Goal: Task Accomplishment & Management: Use online tool/utility

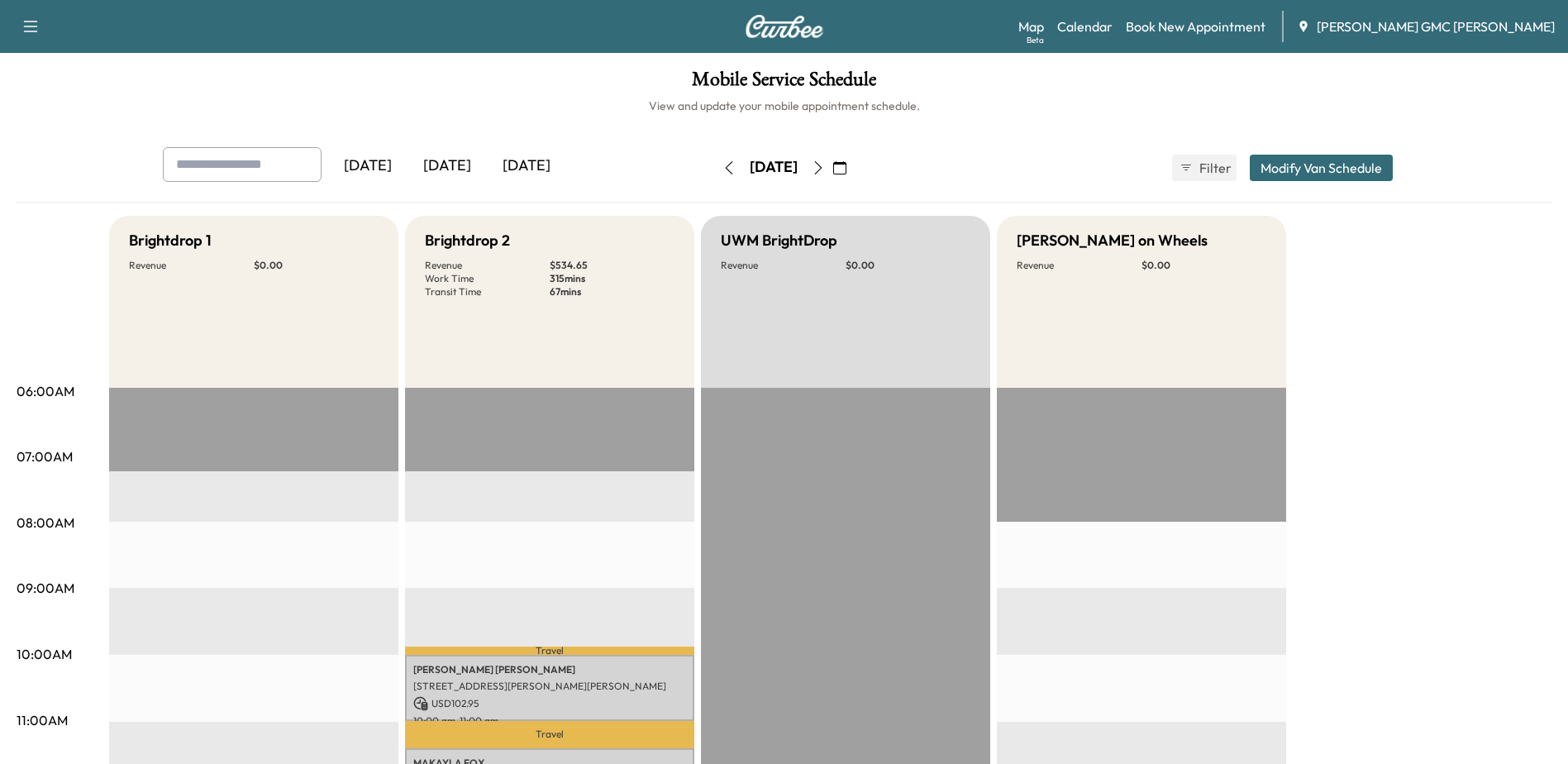
click at [723, 167] on icon "button" at bounding box center [729, 167] width 13 height 13
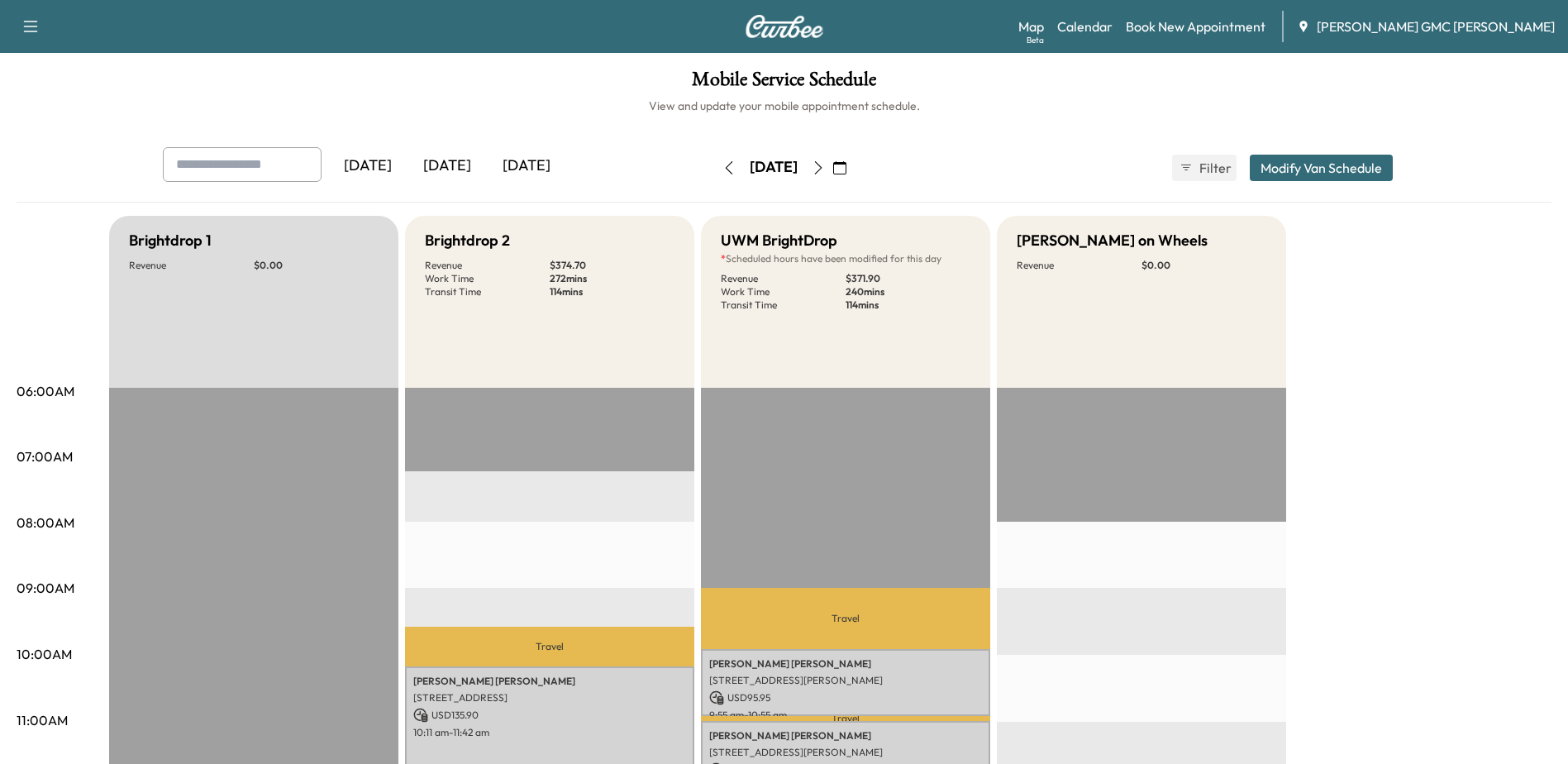
click at [825, 167] on icon "button" at bounding box center [818, 167] width 13 height 13
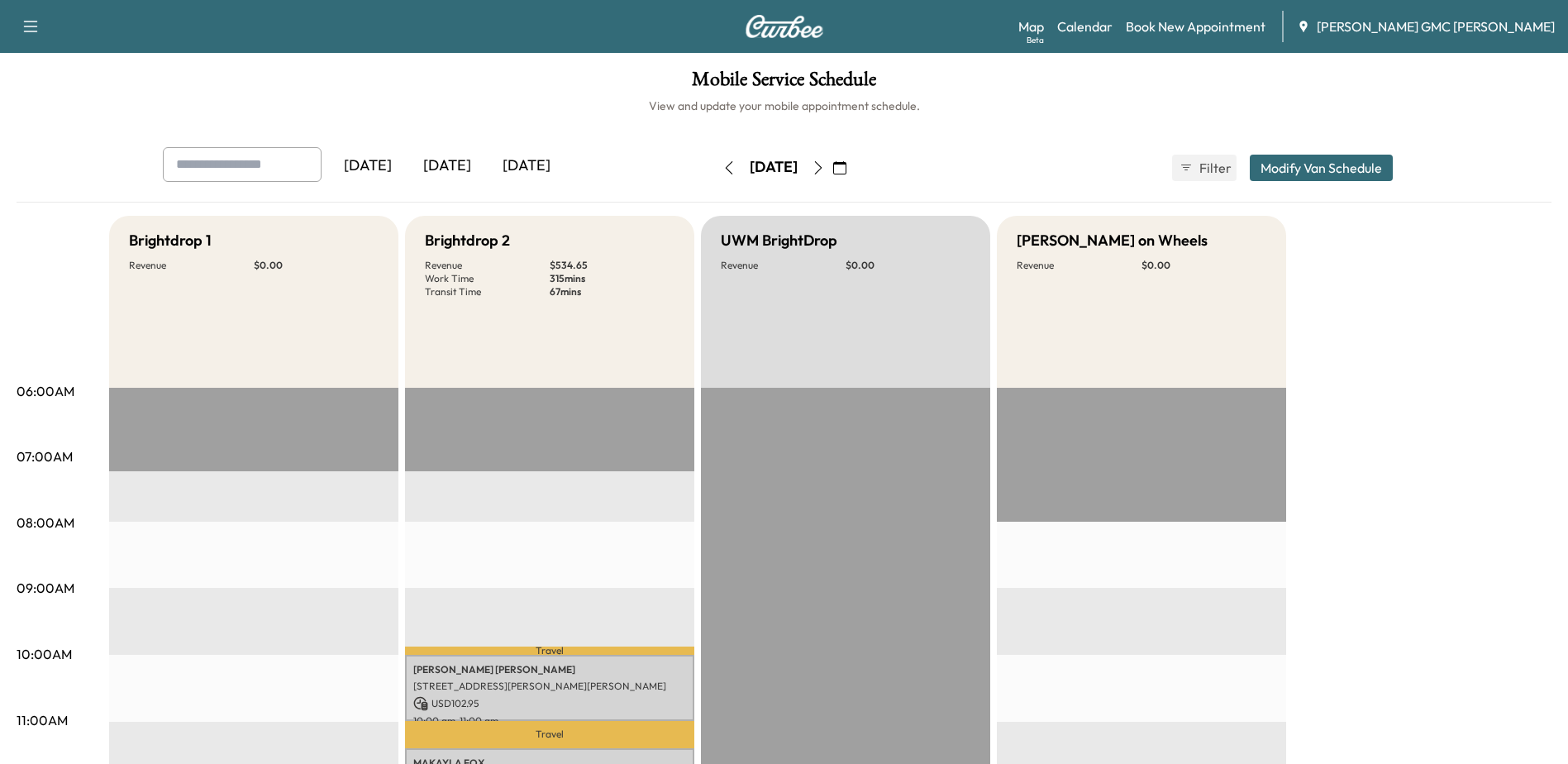
click at [825, 167] on icon "button" at bounding box center [818, 167] width 13 height 13
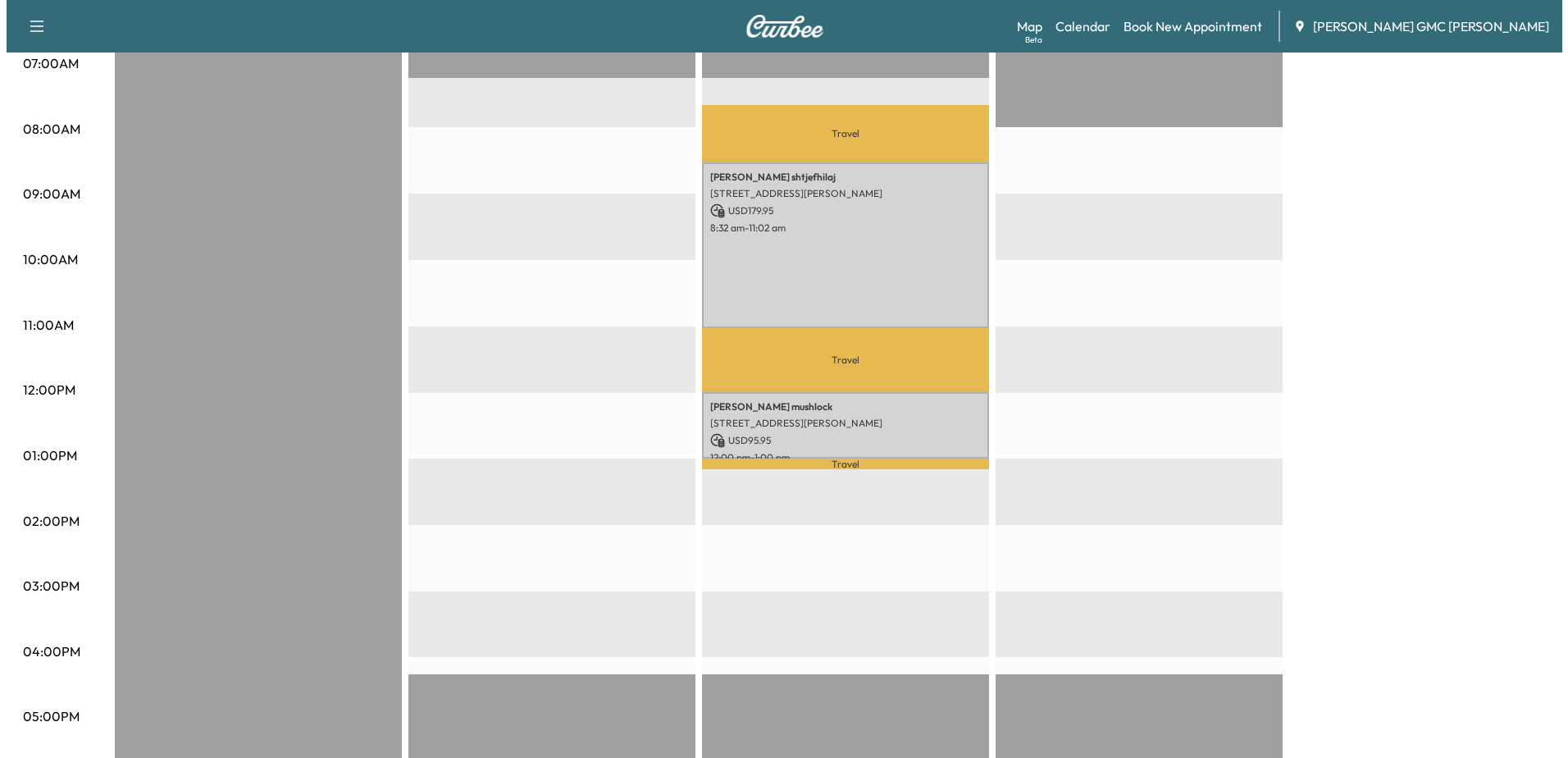
scroll to position [246, 0]
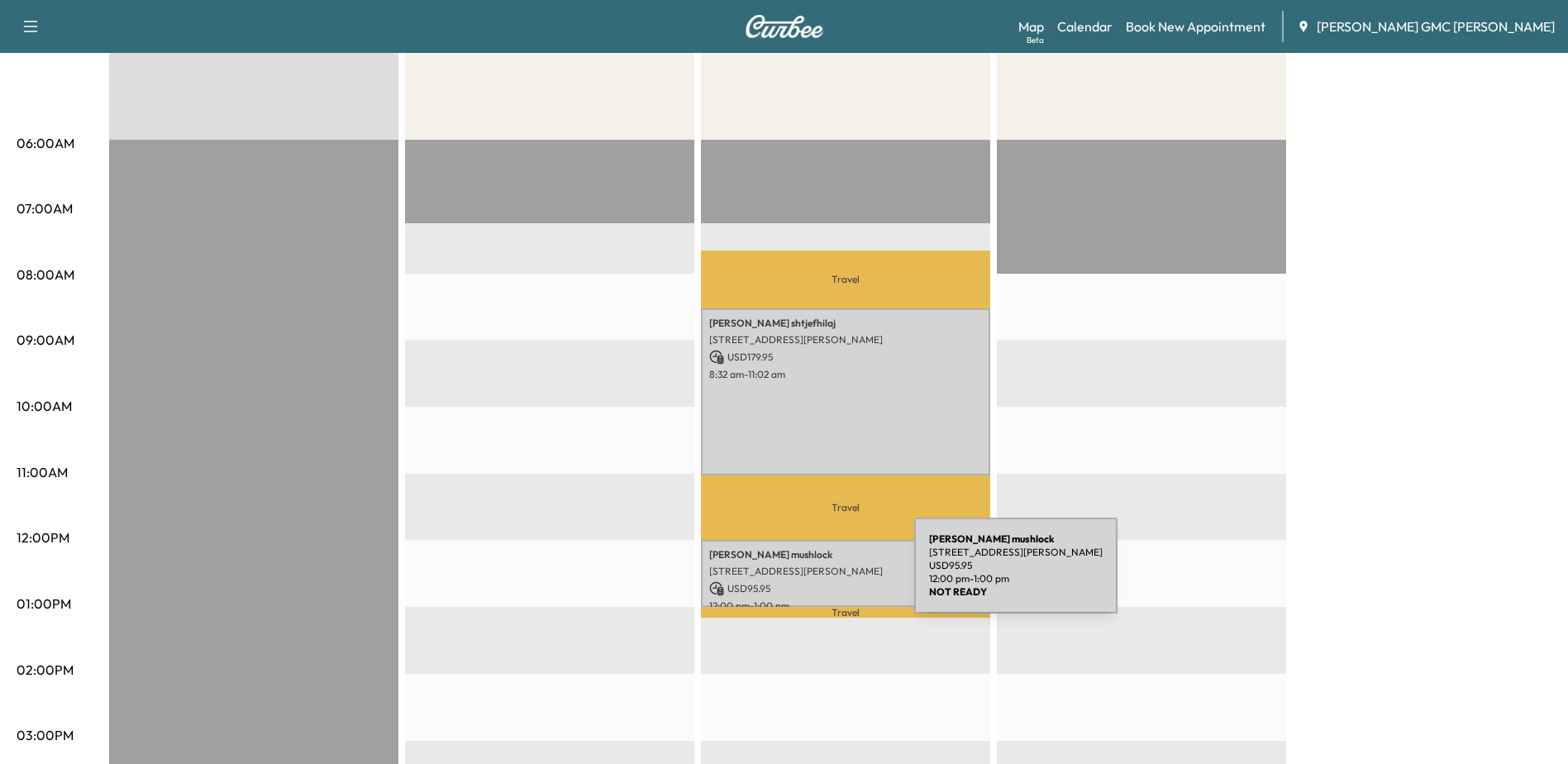
click at [790, 575] on div "[PERSON_NAME] [STREET_ADDRESS] USD 95.95 12:00 pm - 1:00 pm" at bounding box center [845, 573] width 289 height 67
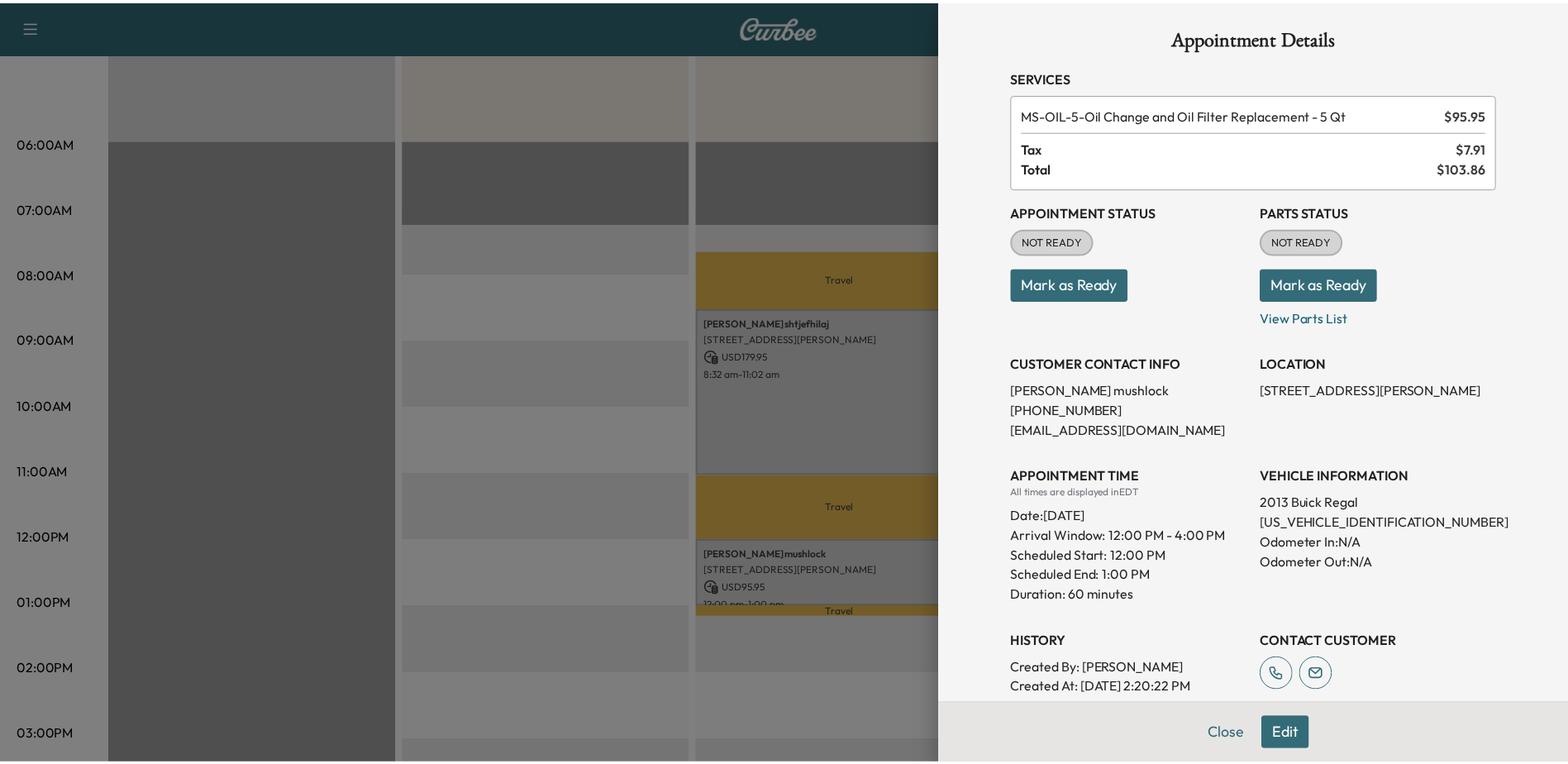
scroll to position [0, 0]
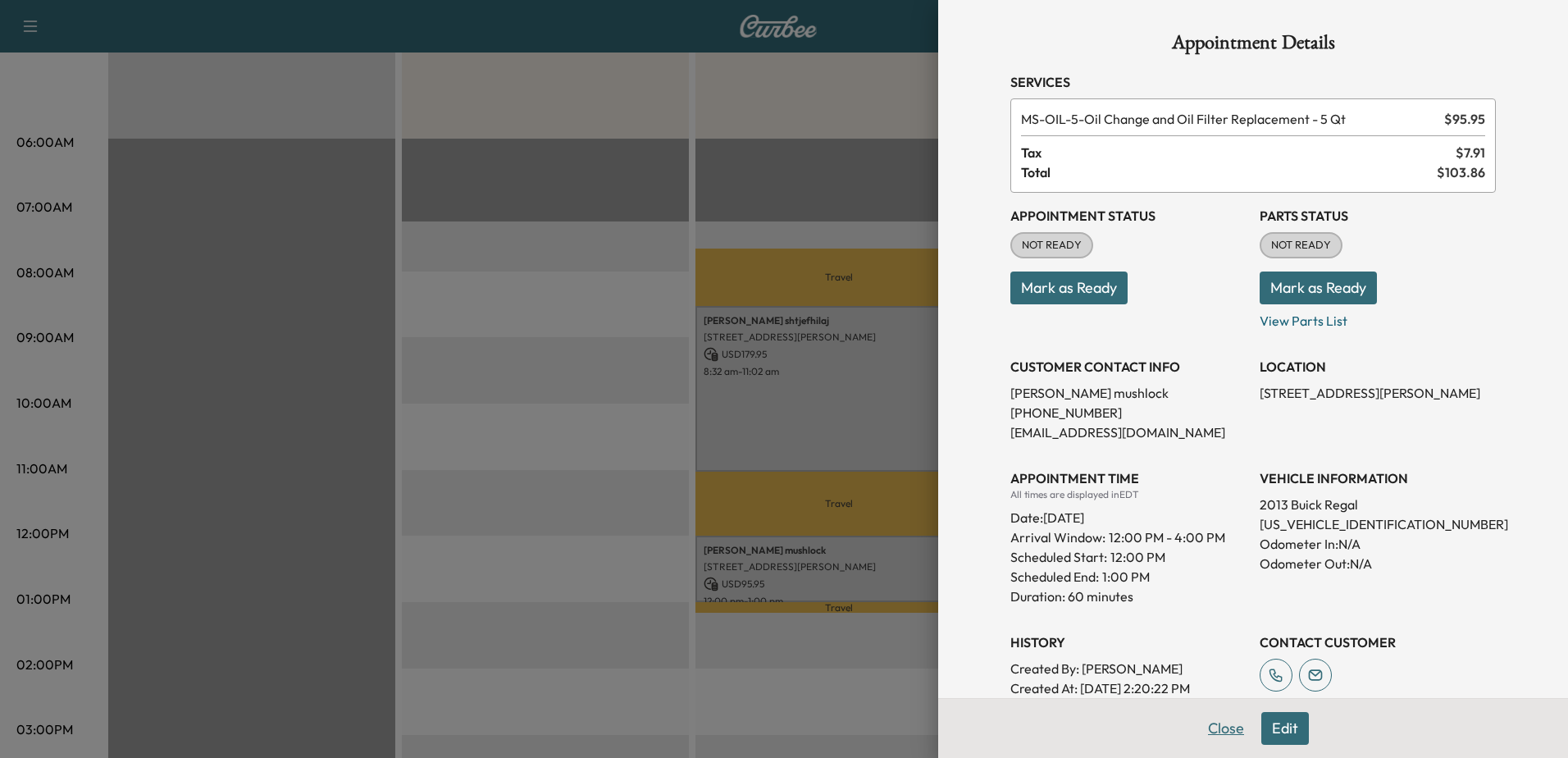
click at [1218, 730] on button "Close" at bounding box center [1226, 728] width 58 height 33
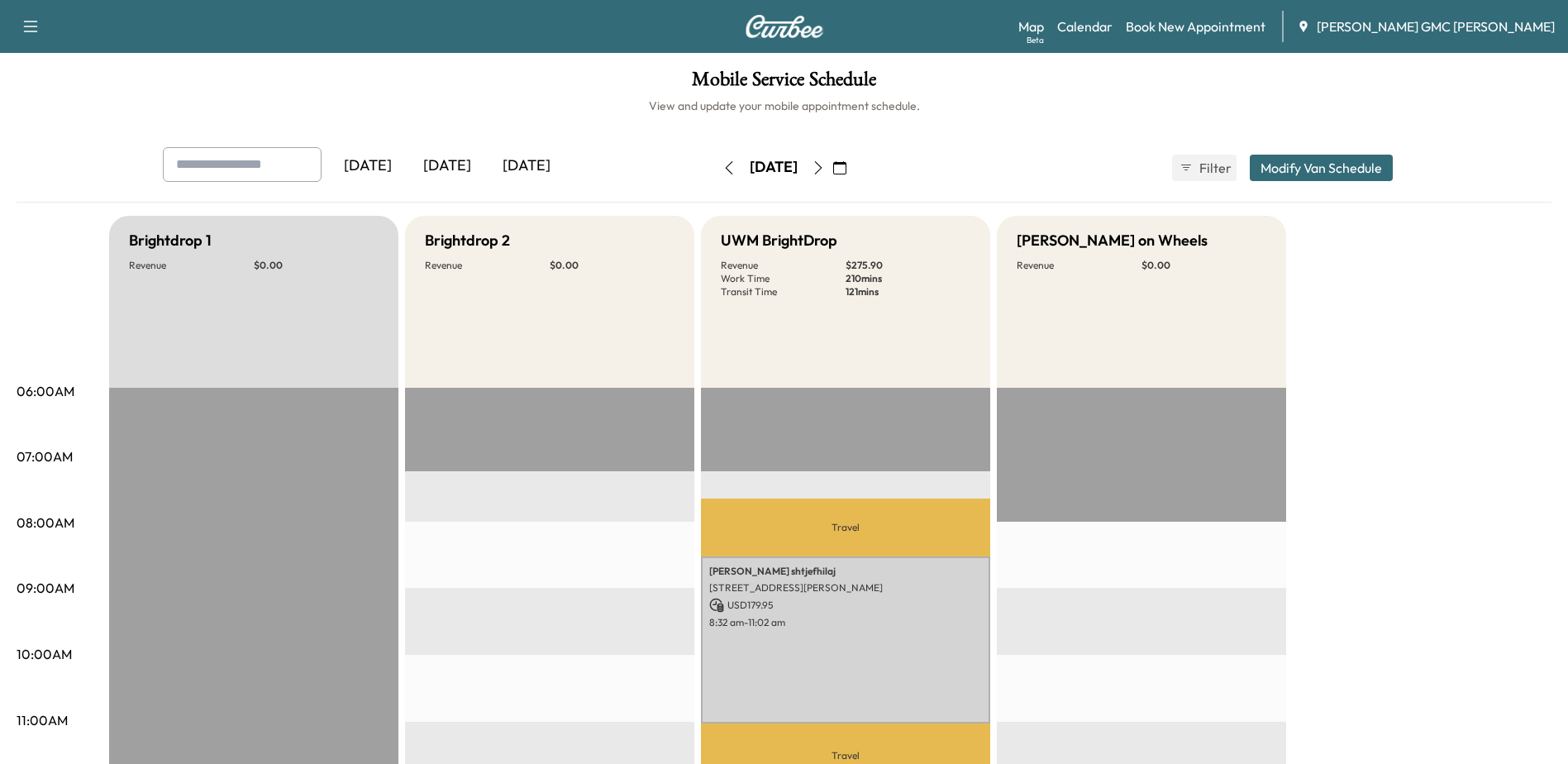
click at [723, 164] on icon "button" at bounding box center [729, 167] width 13 height 13
